Goal: Task Accomplishment & Management: Use online tool/utility

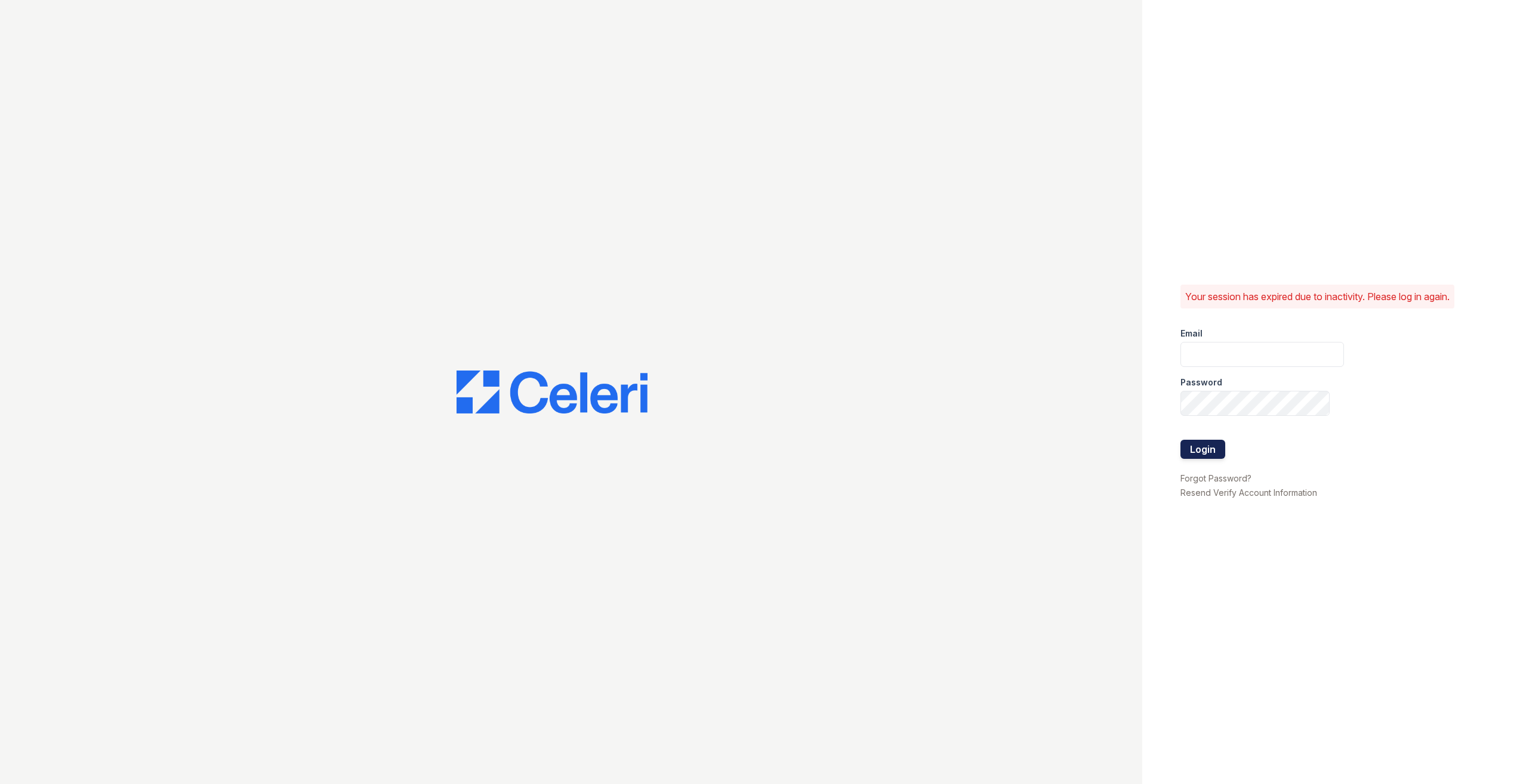
type input "[EMAIL_ADDRESS][DOMAIN_NAME]"
click at [1198, 447] on button "Login" at bounding box center [1203, 449] width 45 height 19
